Goal: Task Accomplishment & Management: Use online tool/utility

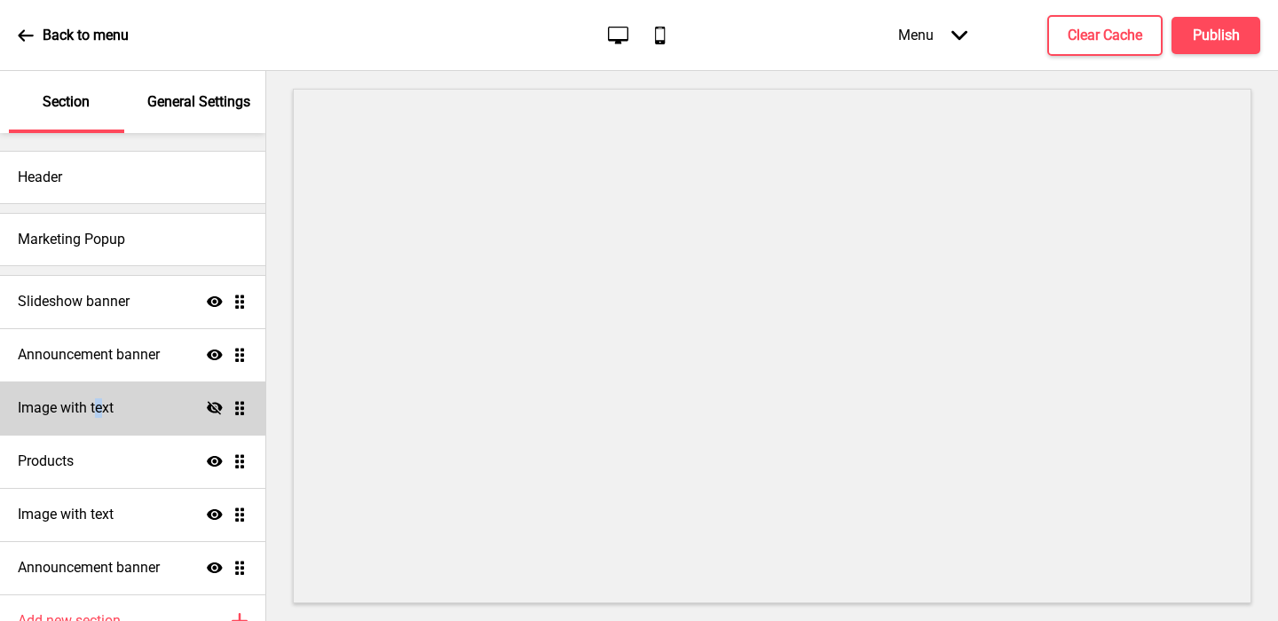
click at [99, 415] on h4 "Image with text" at bounding box center [66, 409] width 96 height 20
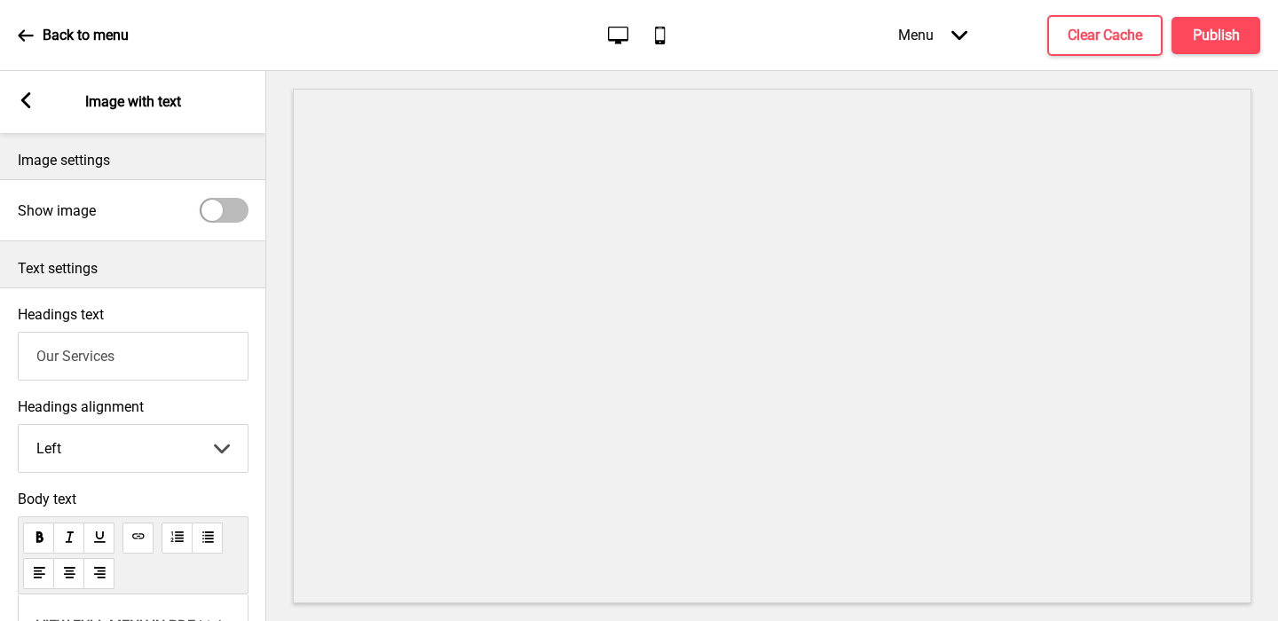
click at [20, 107] on rect at bounding box center [26, 100] width 16 height 16
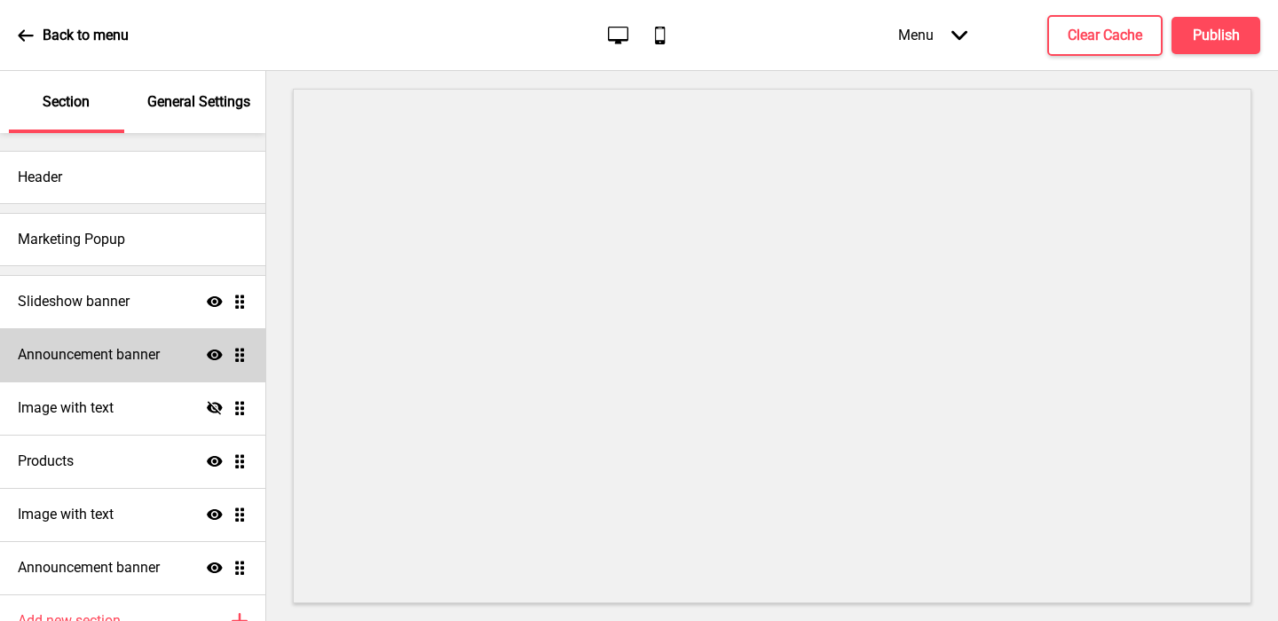
click at [130, 358] on h4 "Announcement banner" at bounding box center [89, 355] width 142 height 20
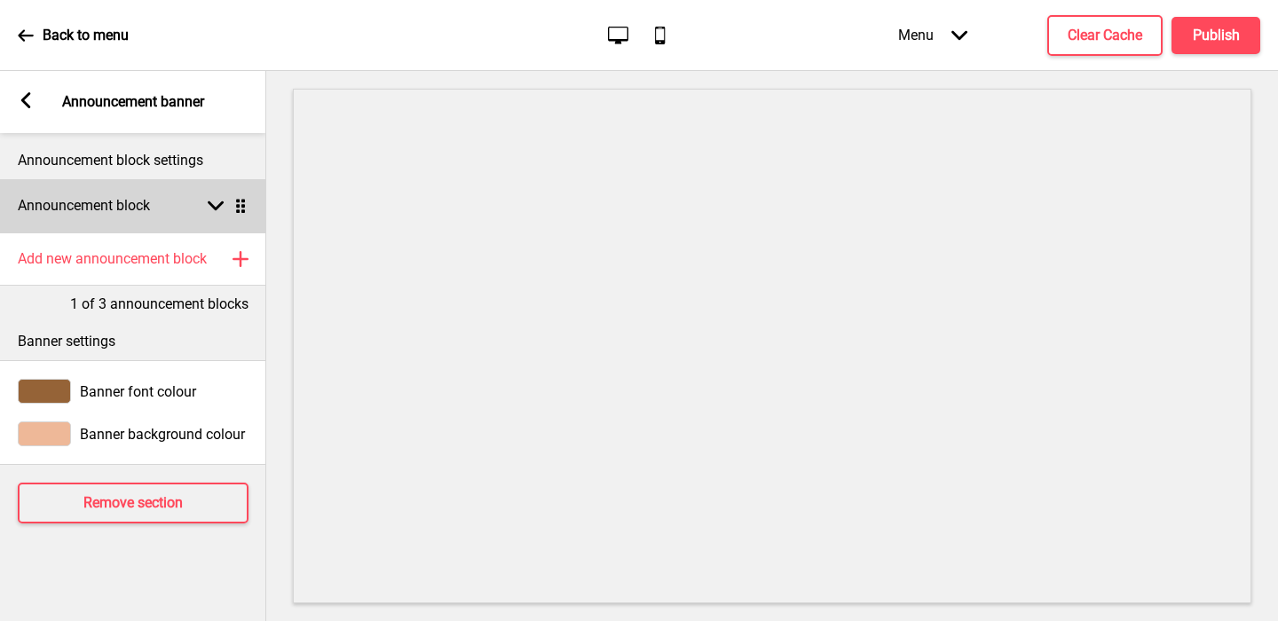
click at [218, 199] on rect at bounding box center [216, 206] width 16 height 16
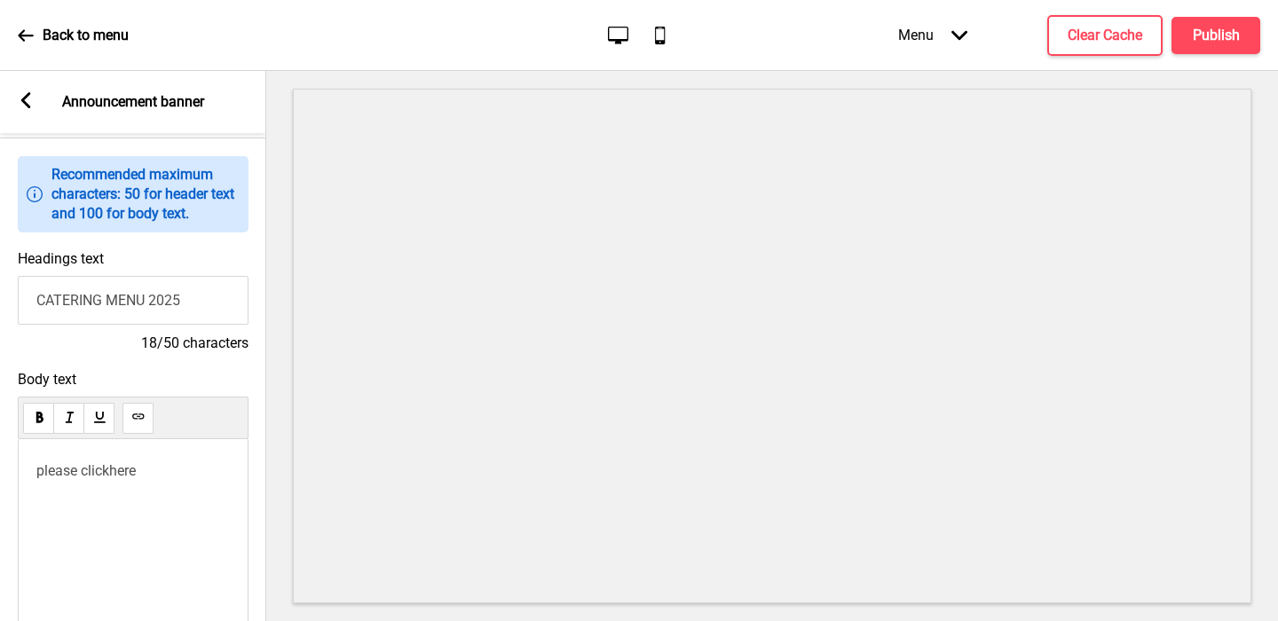
scroll to position [178, 0]
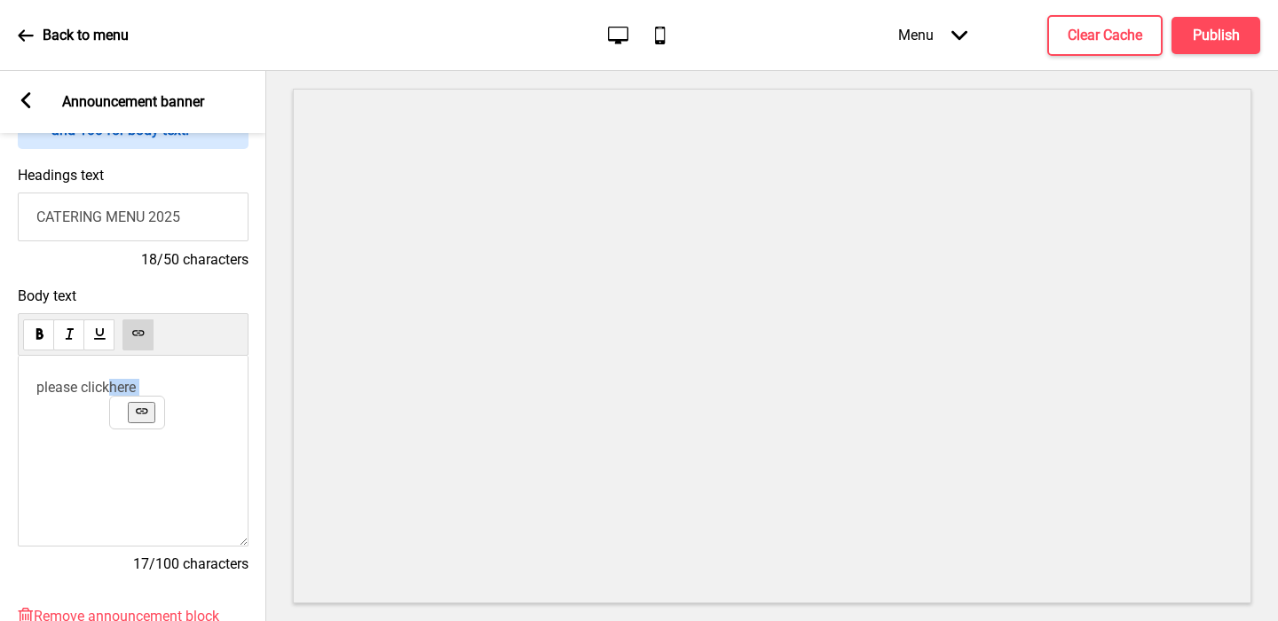
click at [114, 390] on p "please click here ﻿ ﻿ ﻿ ﻿ ﻿" at bounding box center [133, 387] width 194 height 17
click at [138, 334] on icon at bounding box center [139, 333] width 4 height 1
click at [1259, 28] on button "Publish" at bounding box center [1216, 35] width 89 height 37
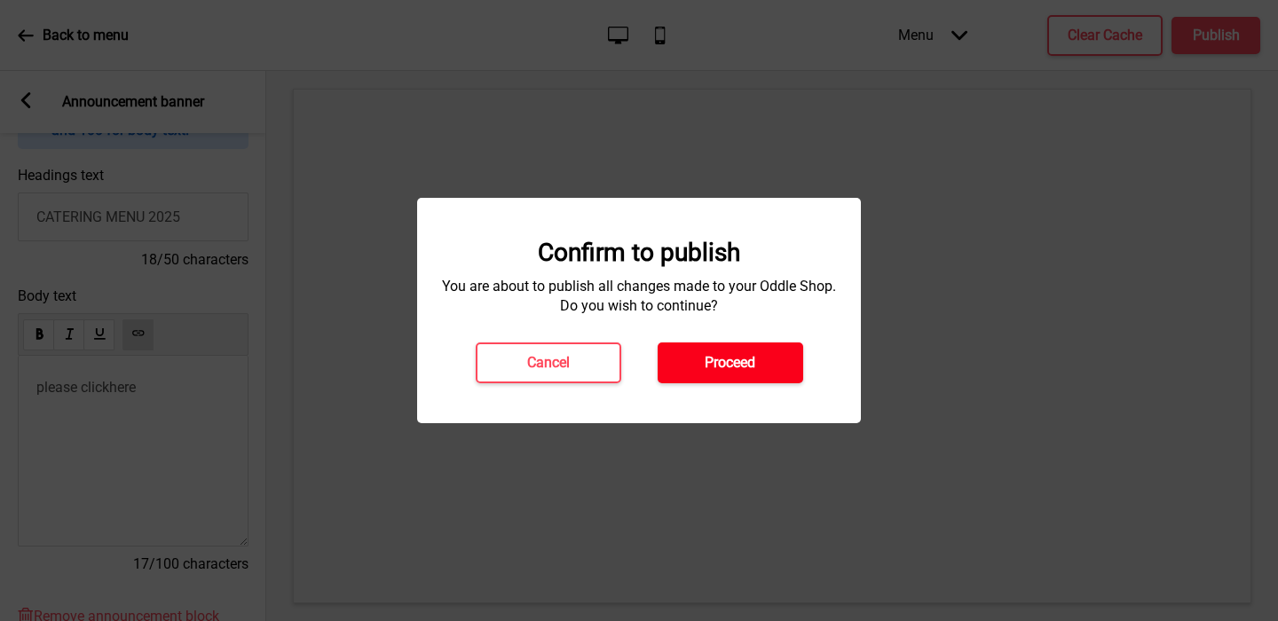
click at [734, 370] on h4 "Proceed" at bounding box center [730, 363] width 51 height 20
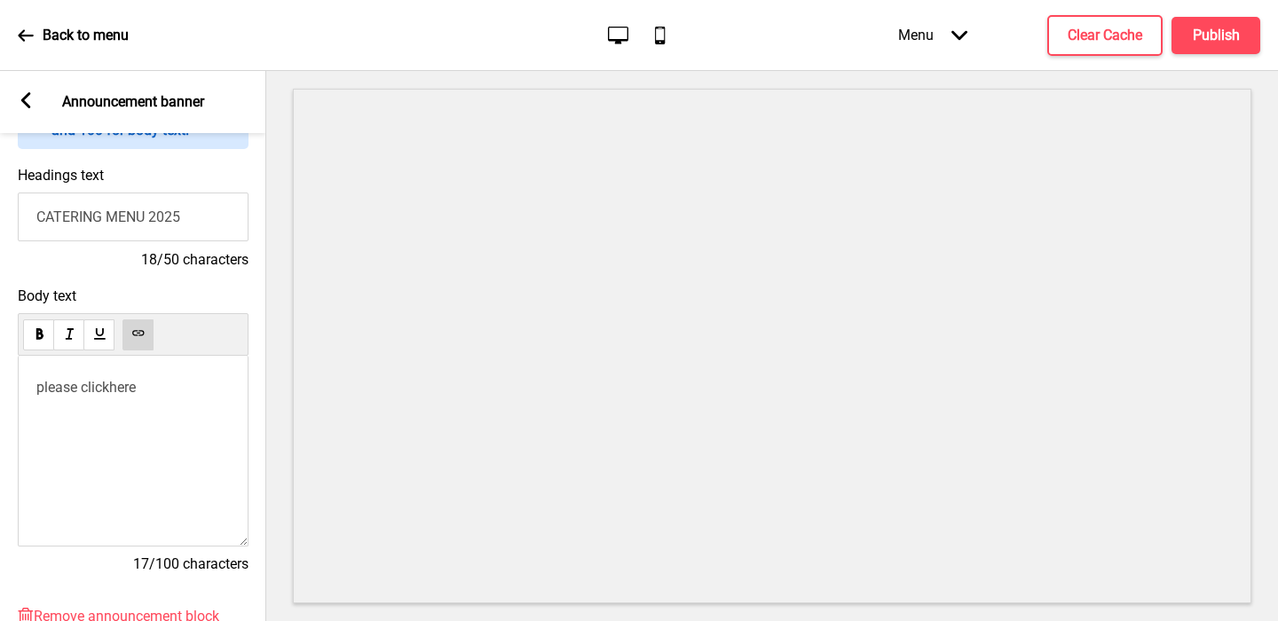
drag, startPoint x: 13, startPoint y: 40, endPoint x: 22, endPoint y: 38, distance: 9.1
click at [14, 40] on div "Back to menu Desktop Mobile Menu Arrow down Product Page Store Information Chec…" at bounding box center [639, 35] width 1278 height 71
click at [41, 34] on div "Back to menu" at bounding box center [73, 36] width 111 height 48
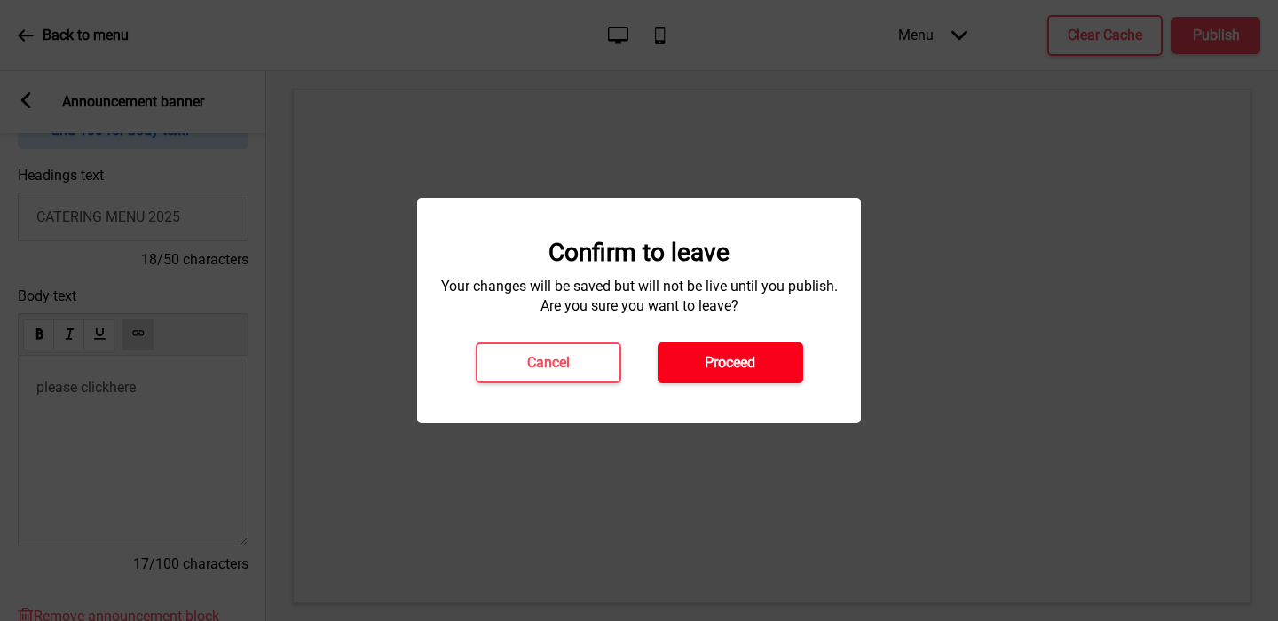
click at [759, 360] on button "Proceed" at bounding box center [731, 363] width 146 height 41
